Goal: Information Seeking & Learning: Find contact information

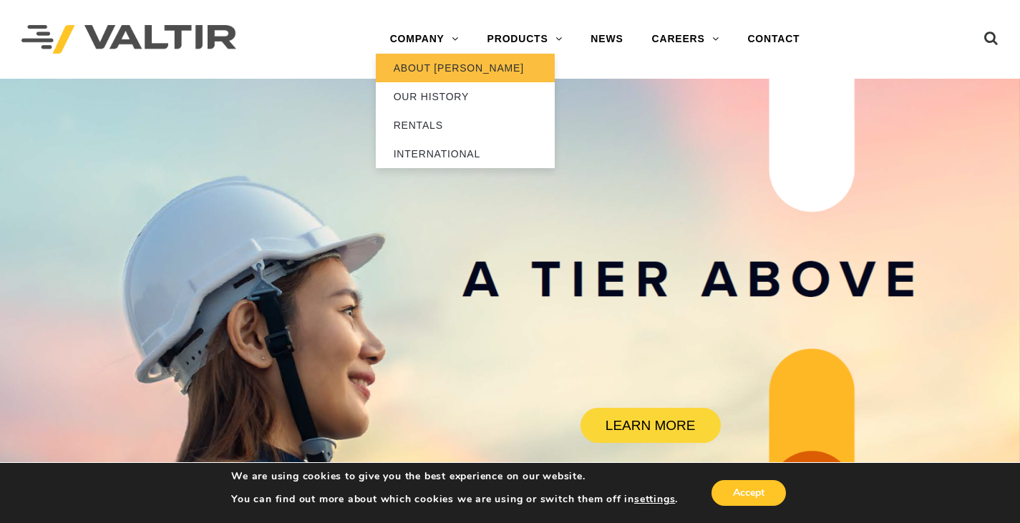
click at [453, 69] on link "ABOUT [PERSON_NAME]" at bounding box center [465, 68] width 179 height 29
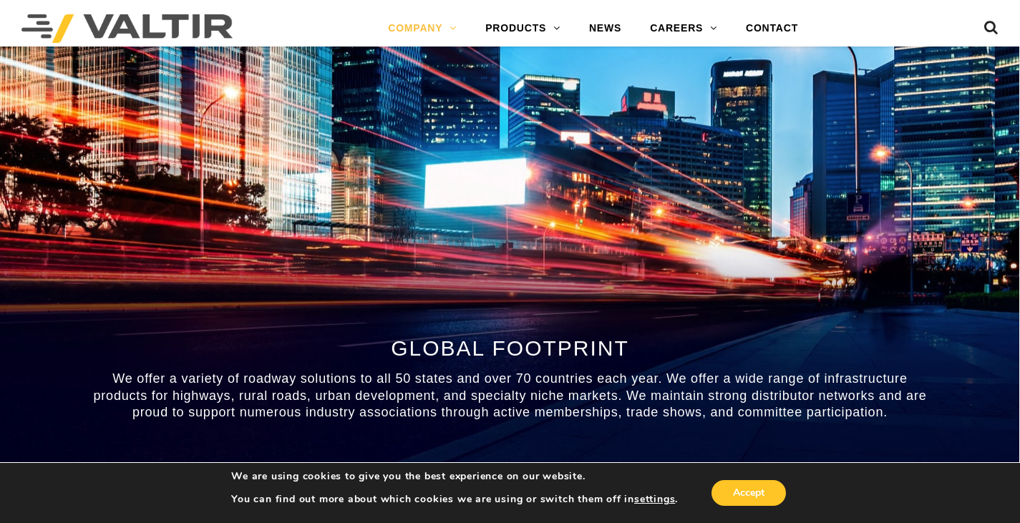
scroll to position [1130, 0]
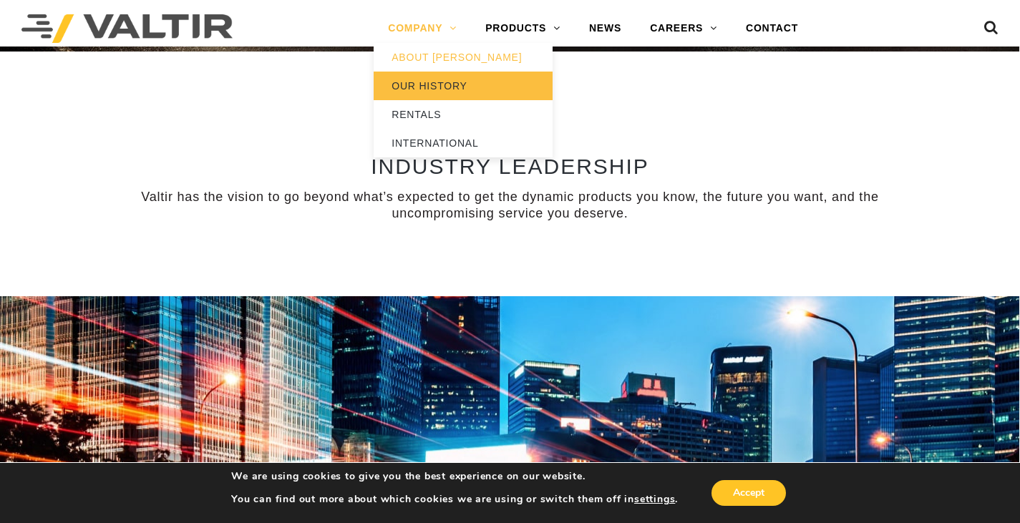
click at [435, 85] on link "OUR HISTORY" at bounding box center [463, 86] width 179 height 29
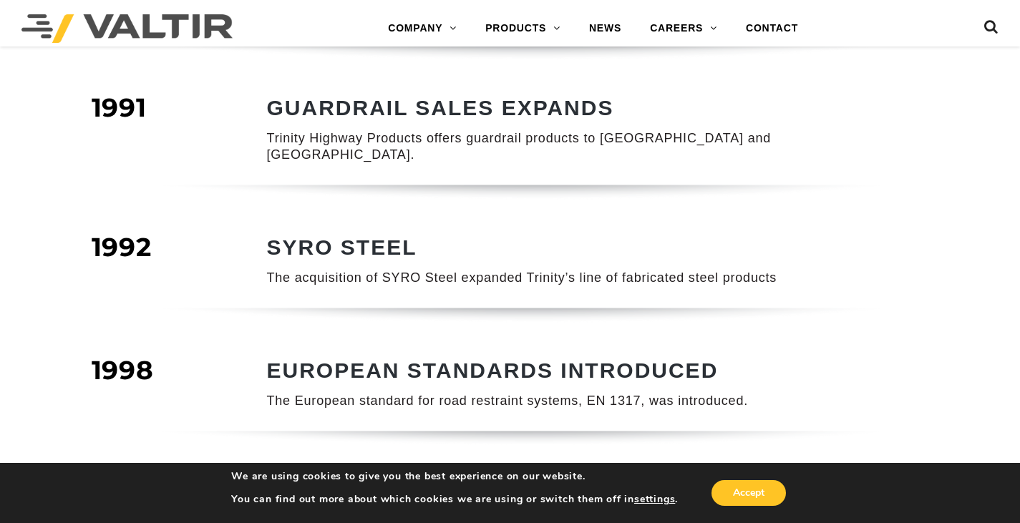
scroll to position [644, 0]
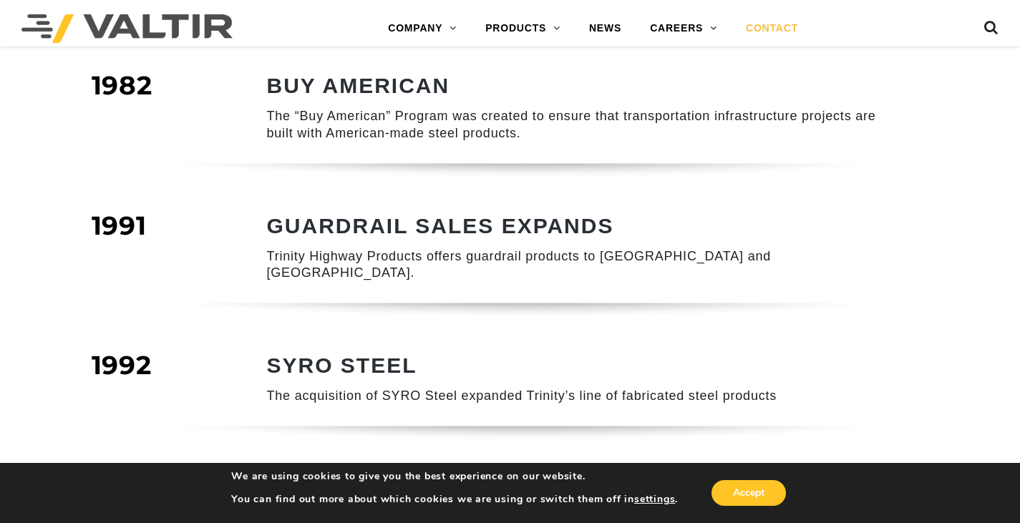
click at [784, 18] on link "CONTACT" at bounding box center [772, 28] width 81 height 29
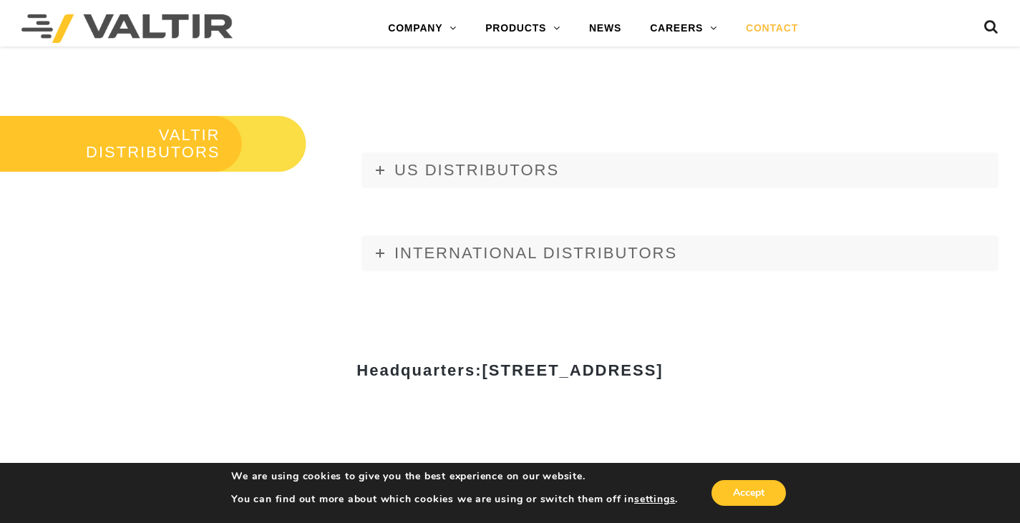
scroll to position [1646, 0]
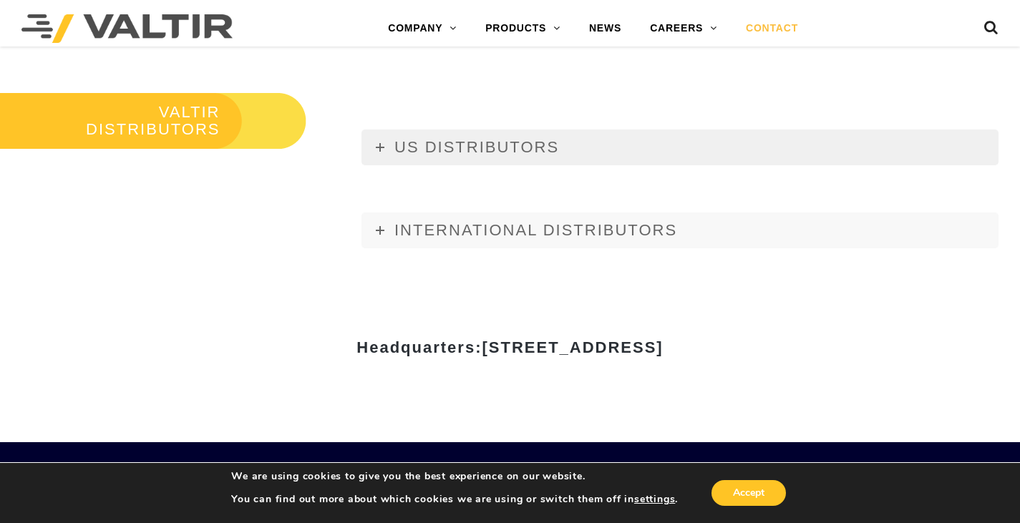
click at [378, 148] on icon at bounding box center [380, 147] width 9 height 9
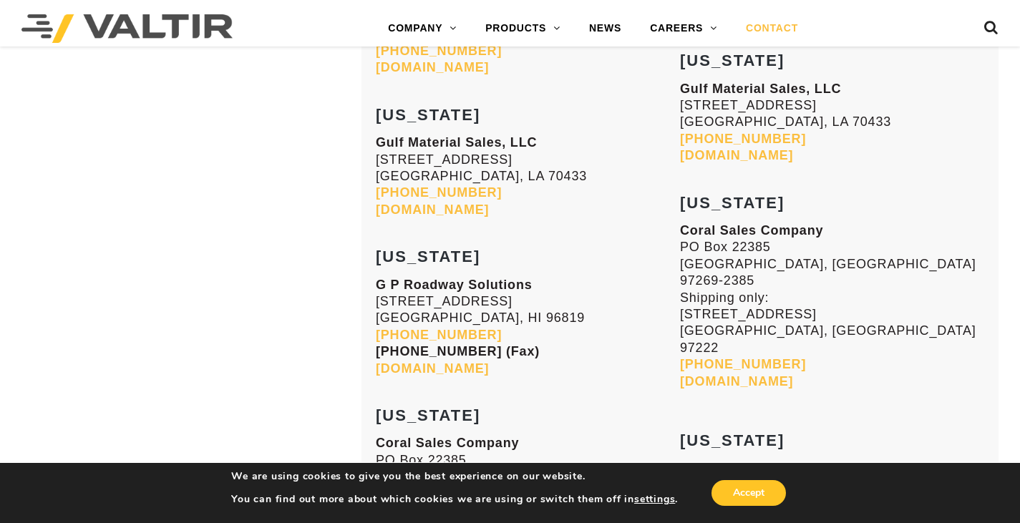
scroll to position [3722, 0]
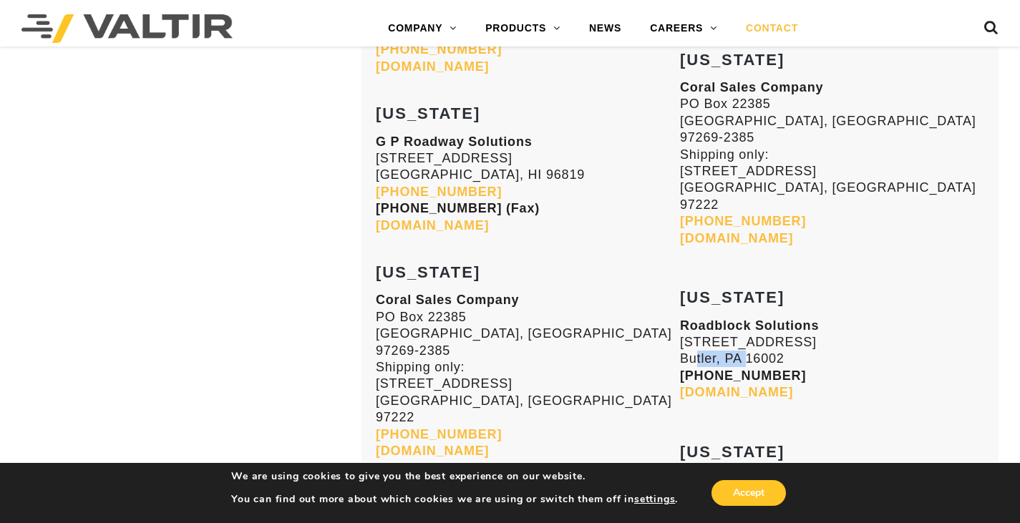
drag, startPoint x: 686, startPoint y: 205, endPoint x: 740, endPoint y: 207, distance: 54.4
click at [740, 318] on p "Roadblock Solutions [STREET_ADDRESS] [PHONE_NUMBER] [DOMAIN_NAME]" at bounding box center [832, 360] width 304 height 84
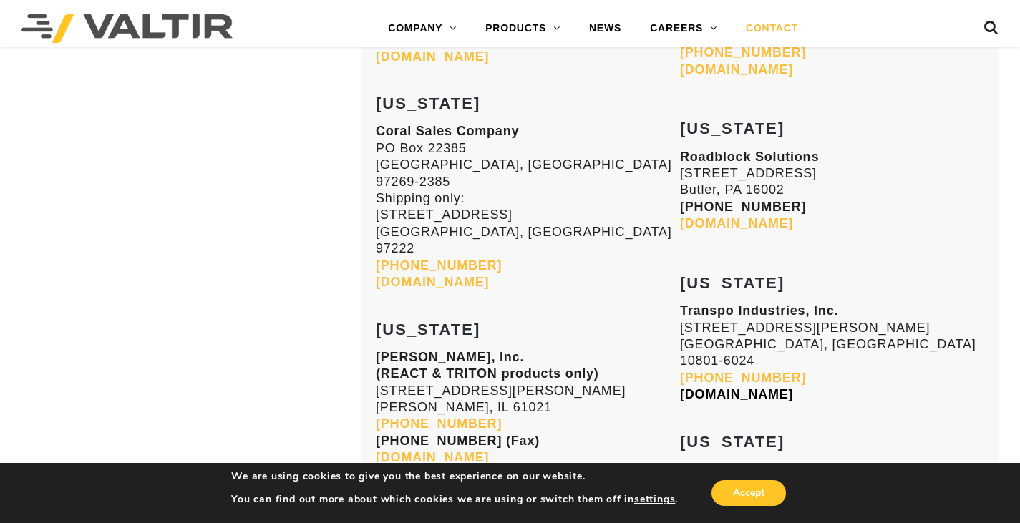
scroll to position [3866, 0]
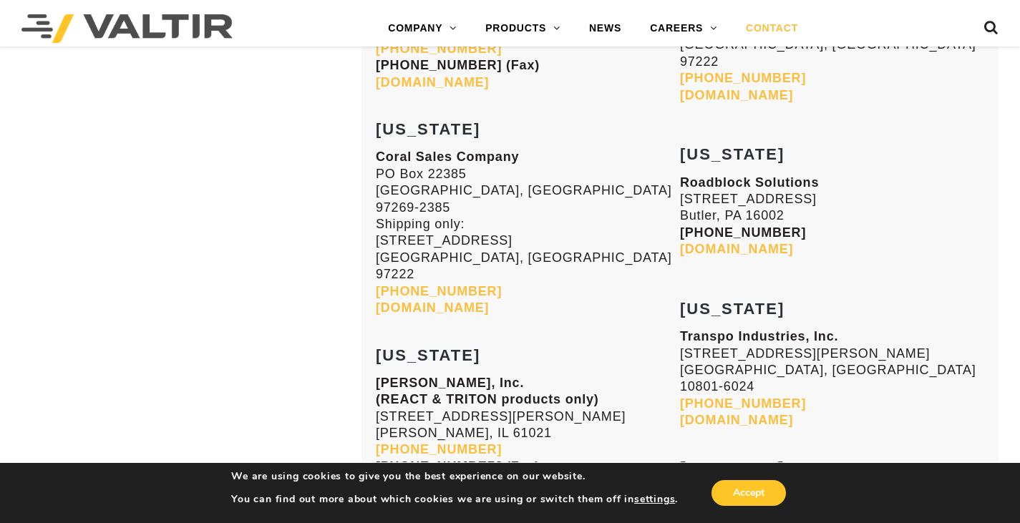
drag, startPoint x: 687, startPoint y: 322, endPoint x: 739, endPoint y: 329, distance: 51.9
click at [739, 488] on strong "RoadSafe Traffic Systems, Inc" at bounding box center [780, 495] width 200 height 14
click at [687, 488] on strong "RoadSafe Traffic Systems, Inc" at bounding box center [780, 495] width 200 height 14
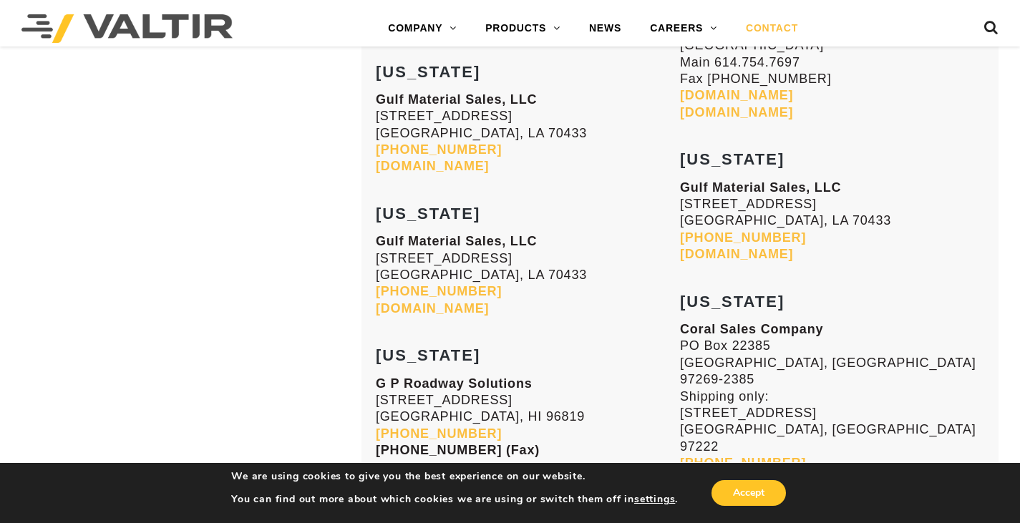
scroll to position [3651, 0]
